Goal: Task Accomplishment & Management: Complete application form

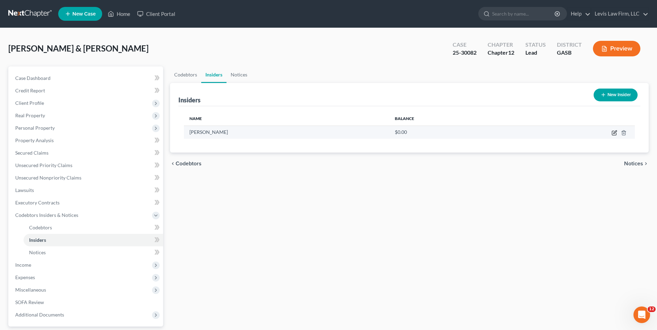
click at [612, 133] on icon "button" at bounding box center [614, 133] width 4 height 4
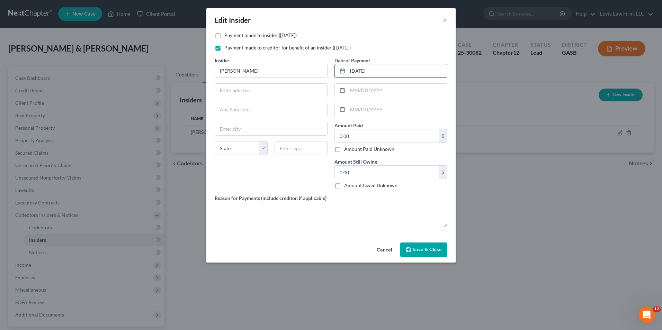
drag, startPoint x: 386, startPoint y: 71, endPoint x: 348, endPoint y: 68, distance: 38.6
click at [348, 68] on input "[DATE]" at bounding box center [397, 70] width 99 height 13
type input "[DATE]"
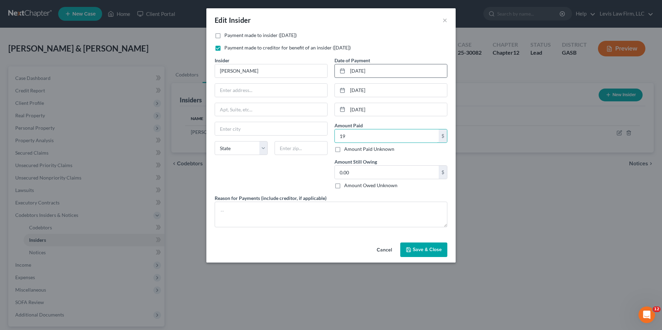
type input "1"
type input "856.49"
click at [242, 206] on textarea at bounding box center [331, 215] width 233 height 26
type textarea "Sitters for Mother, Hairdresser for Mother, Co-Pays for Mother"
click at [425, 249] on span "Save & Close" at bounding box center [427, 250] width 29 height 6
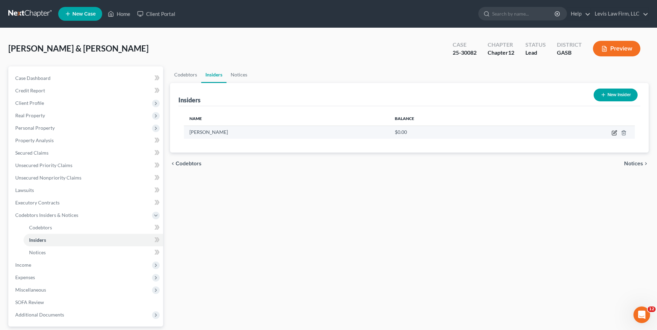
click at [615, 133] on icon "button" at bounding box center [614, 132] width 3 height 3
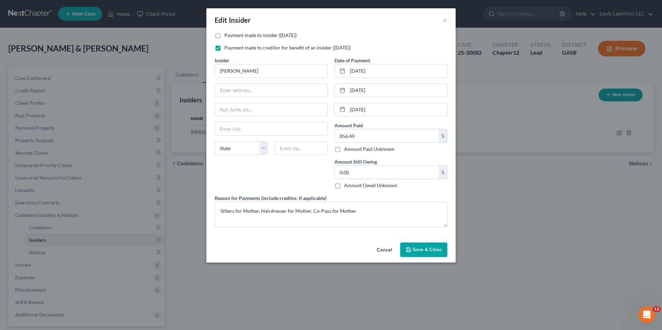
click at [416, 252] on span "Save & Close" at bounding box center [427, 250] width 29 height 6
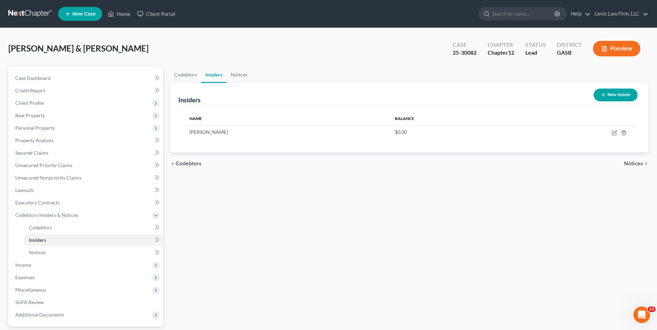
click at [619, 92] on button "New Insider" at bounding box center [615, 95] width 44 height 13
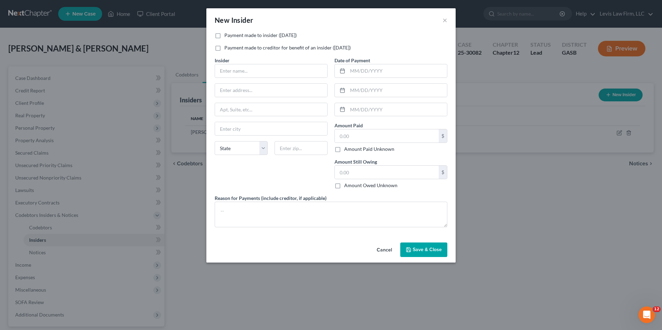
click at [224, 47] on label "Payment made to creditor for benefit of an insider ([DATE])" at bounding box center [287, 47] width 126 height 7
click at [227, 47] on input "Payment made to creditor for benefit of an insider ([DATE])" at bounding box center [229, 46] width 5 height 5
checkbox input "true"
click at [220, 68] on input "text" at bounding box center [271, 70] width 112 height 13
type input "c"
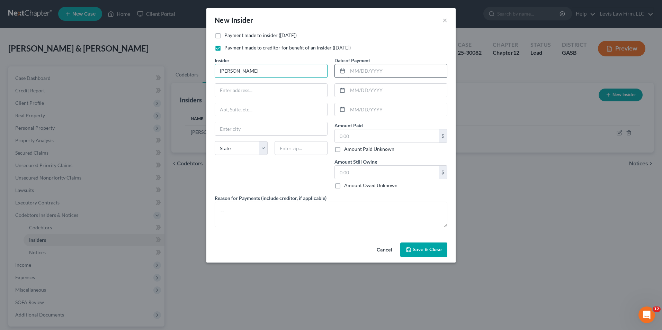
type input "[PERSON_NAME]"
click at [352, 73] on input "text" at bounding box center [397, 70] width 99 height 13
type input "[DATE]"
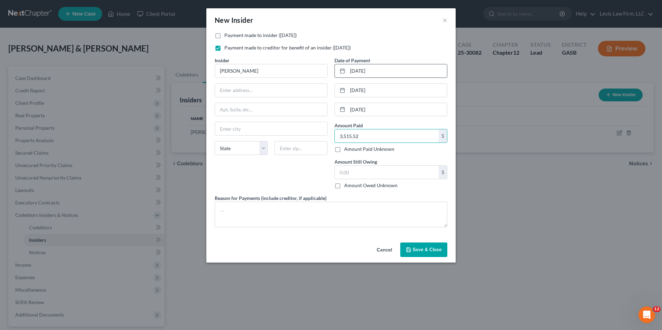
type input "3,515.52"
type textarea "Payments for Daughter, Taxes paid for Daughter"
click at [418, 247] on span "Save & Close" at bounding box center [427, 250] width 29 height 6
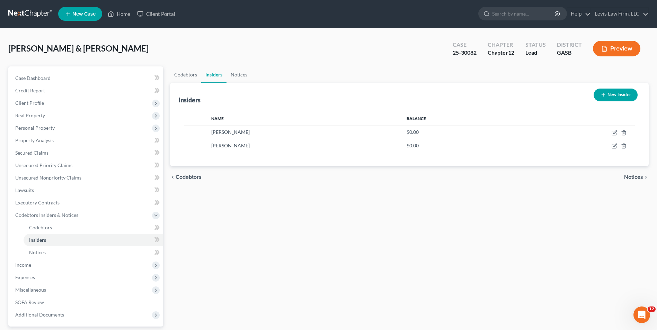
click at [608, 97] on button "New Insider" at bounding box center [615, 95] width 44 height 13
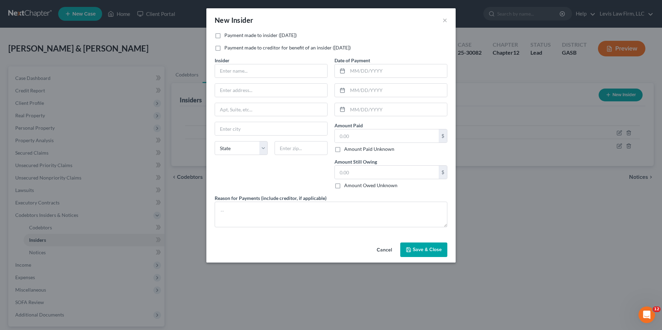
click at [224, 47] on label "Payment made to creditor for benefit of an insider ([DATE])" at bounding box center [287, 47] width 126 height 7
click at [227, 47] on input "Payment made to creditor for benefit of an insider ([DATE])" at bounding box center [229, 46] width 5 height 5
checkbox input "true"
click at [222, 68] on input "text" at bounding box center [271, 70] width 112 height 13
type input "[PERSON_NAME]"
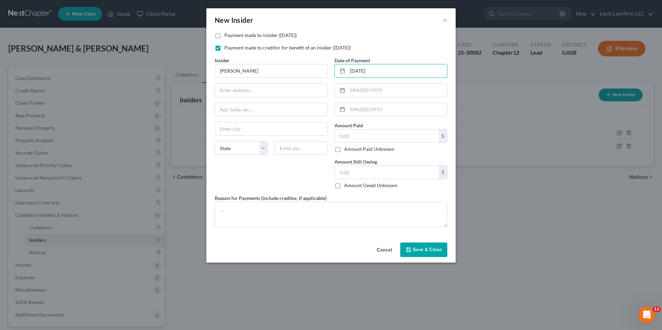
type input "[DATE]"
type input "228.57"
type textarea "Payment on Life Ins Policy for Granddaughter"
click at [428, 253] on button "Save & Close" at bounding box center [423, 250] width 47 height 15
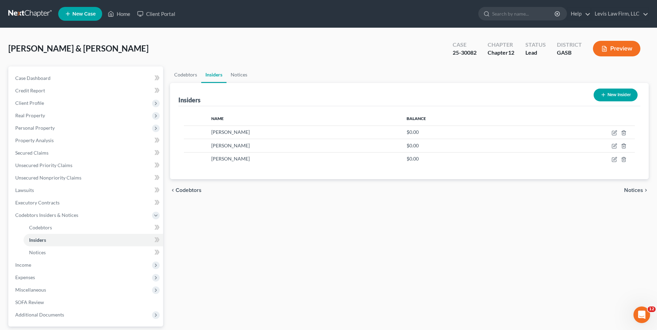
click at [617, 98] on button "New Insider" at bounding box center [615, 95] width 44 height 13
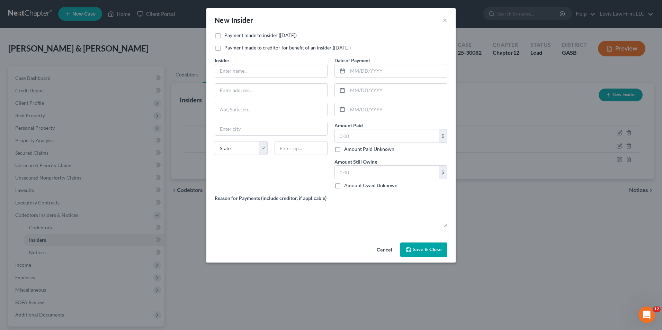
click at [224, 35] on label "Payment made to insider ([DATE])" at bounding box center [260, 35] width 72 height 7
click at [227, 35] on input "Payment made to insider ([DATE])" at bounding box center [229, 34] width 5 height 5
checkbox input "true"
click at [224, 75] on input "text" at bounding box center [271, 70] width 112 height 13
type input "[PERSON_NAME]"
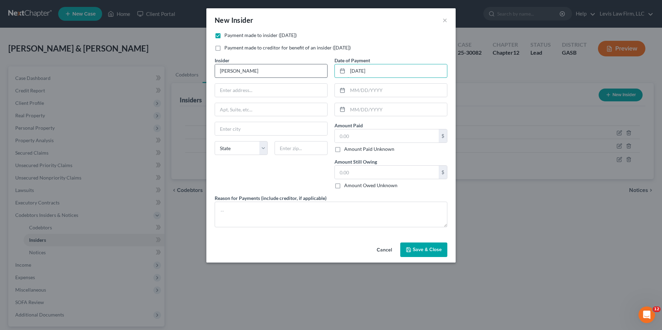
type input "[DATE]"
drag, startPoint x: 350, startPoint y: 110, endPoint x: 355, endPoint y: 112, distance: 5.5
click at [350, 110] on input "text" at bounding box center [397, 109] width 99 height 13
type input "[DATE]"
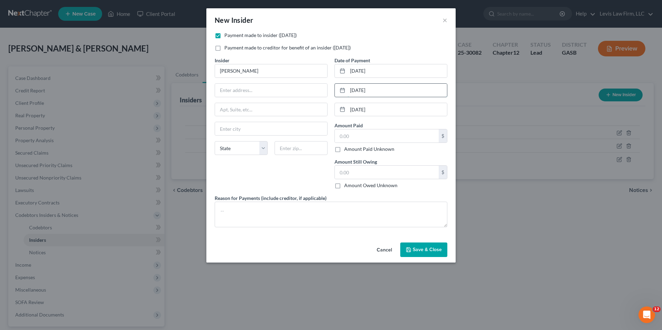
click at [379, 91] on input "[DATE]" at bounding box center [397, 90] width 99 height 13
type input "[DATE]"
drag, startPoint x: 370, startPoint y: 68, endPoint x: 449, endPoint y: 82, distance: 80.5
click at [370, 68] on input "[DATE]" at bounding box center [397, 70] width 99 height 13
type input "5"
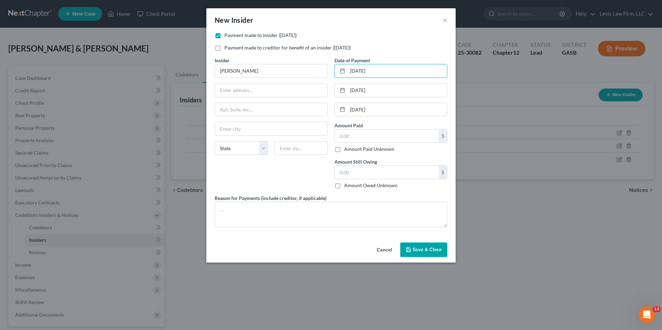
type input "[DATE]"
type input "71,950.00"
type textarea "Repay Son for Parts"
click at [423, 245] on button "Save & Close" at bounding box center [423, 250] width 47 height 15
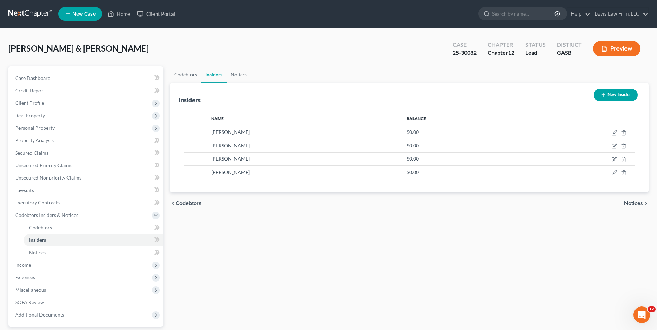
click at [616, 97] on button "New Insider" at bounding box center [615, 95] width 44 height 13
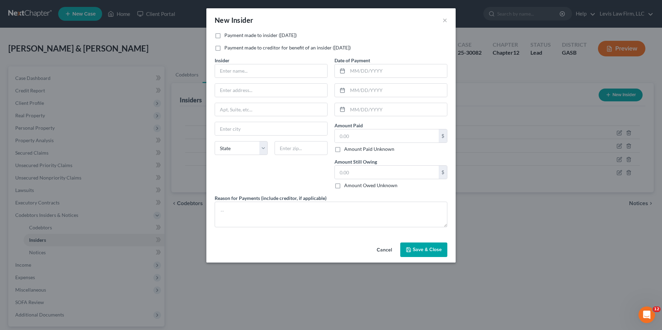
click at [224, 35] on label "Payment made to insider ([DATE])" at bounding box center [260, 35] width 72 height 7
click at [227, 35] on input "Payment made to insider ([DATE])" at bounding box center [229, 34] width 5 height 5
checkbox input "true"
click at [217, 70] on input "text" at bounding box center [271, 70] width 112 height 13
type input "[PERSON_NAME]"
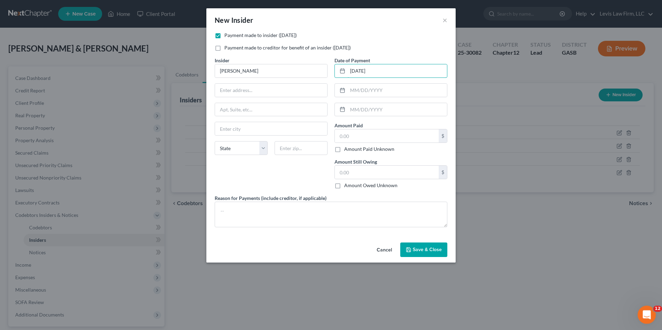
type input "[DATE]"
type input "4,900.00"
type textarea "Parts and Labor to Son"
click at [429, 246] on button "Save & Close" at bounding box center [423, 250] width 47 height 15
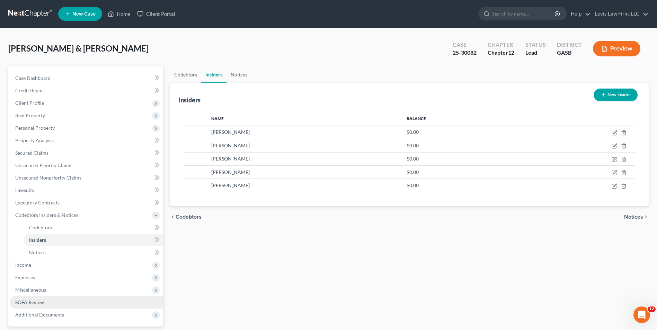
click at [39, 301] on span "SOFA Review" at bounding box center [29, 302] width 29 height 6
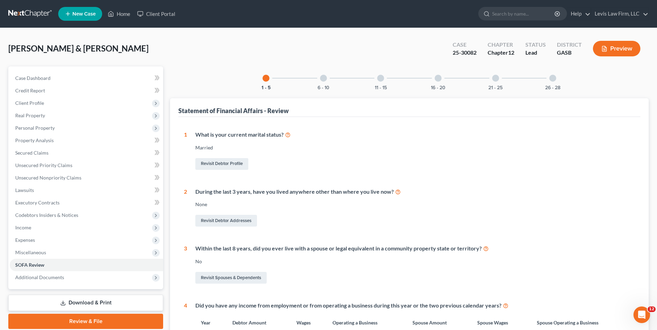
click at [325, 78] on div at bounding box center [323, 78] width 7 height 7
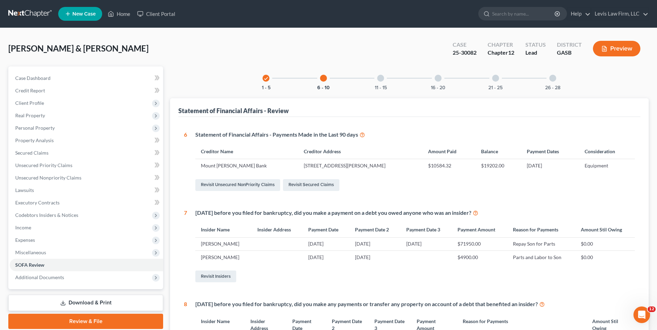
click at [380, 79] on div at bounding box center [380, 78] width 7 height 7
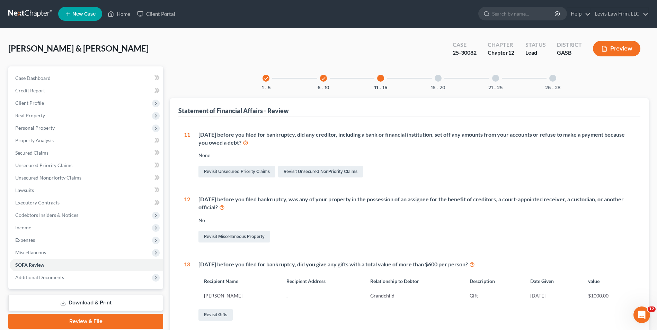
click at [437, 79] on div at bounding box center [438, 78] width 7 height 7
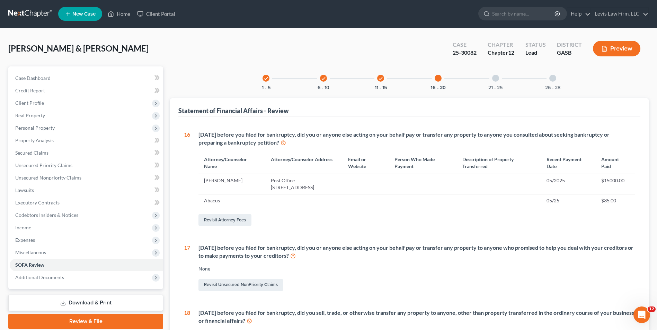
click at [496, 78] on div at bounding box center [495, 78] width 7 height 7
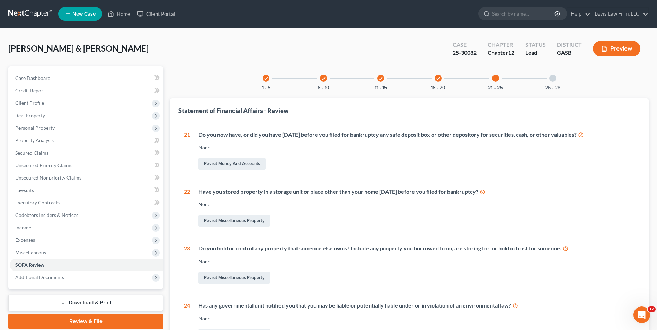
click at [554, 77] on div at bounding box center [552, 78] width 7 height 7
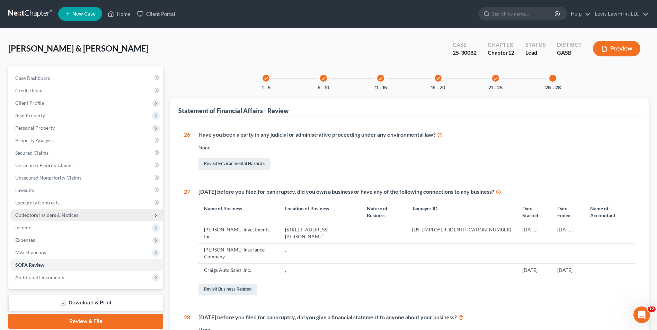
click at [52, 216] on span "Codebtors Insiders & Notices" at bounding box center [46, 215] width 63 height 6
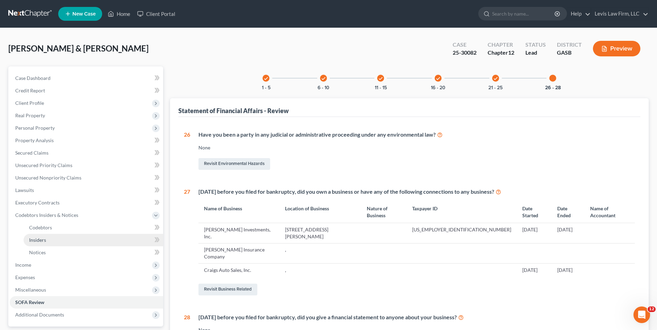
click at [45, 236] on link "Insiders" at bounding box center [94, 240] width 140 height 12
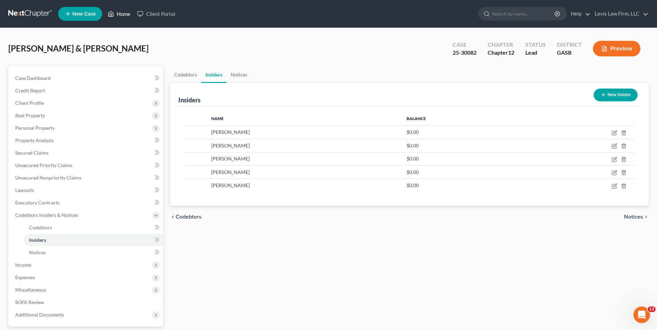
click at [123, 14] on link "Home" at bounding box center [118, 14] width 29 height 12
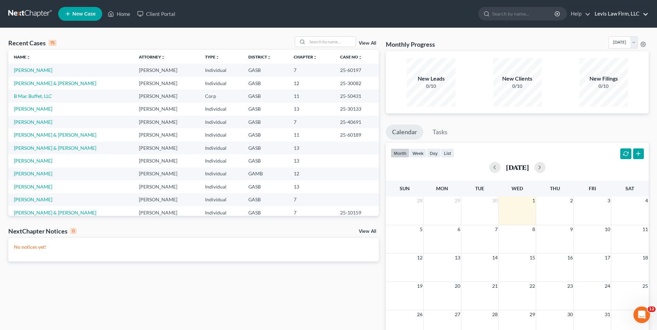
click at [624, 16] on link "Levis Law Firm, LLC" at bounding box center [619, 14] width 57 height 12
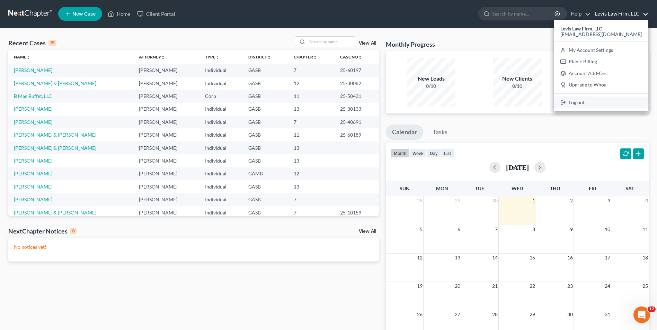
drag, startPoint x: 588, startPoint y: 104, endPoint x: 611, endPoint y: 74, distance: 37.2
click at [588, 103] on link "Log out" at bounding box center [601, 103] width 95 height 12
